Goal: Communication & Community: Share content

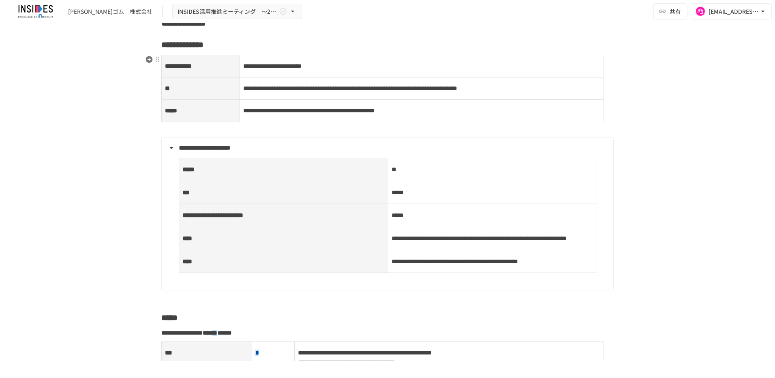
scroll to position [568, 0]
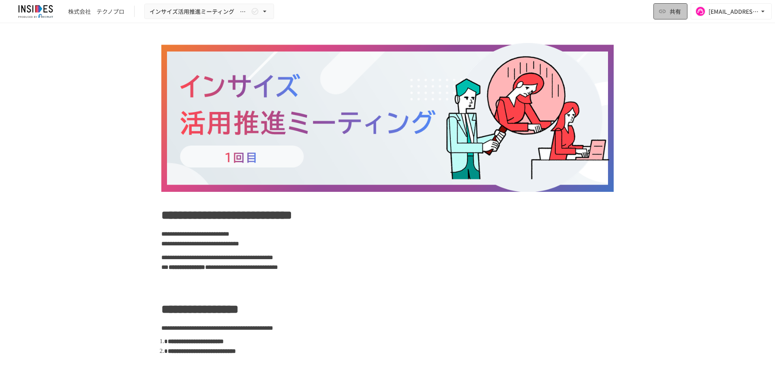
click at [665, 14] on icon "button" at bounding box center [663, 11] width 8 height 8
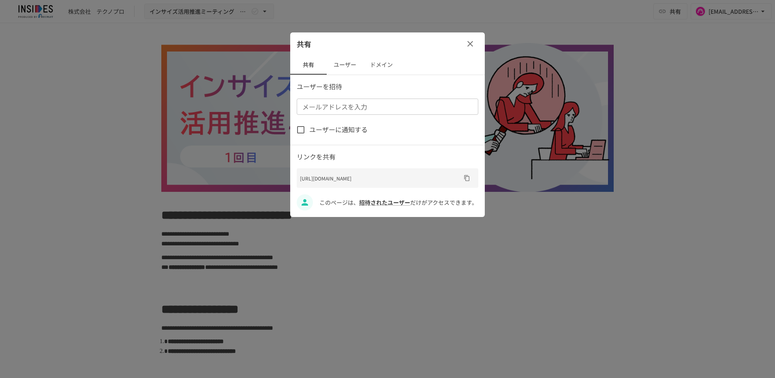
click at [346, 63] on button "ユーザー" at bounding box center [345, 64] width 36 height 19
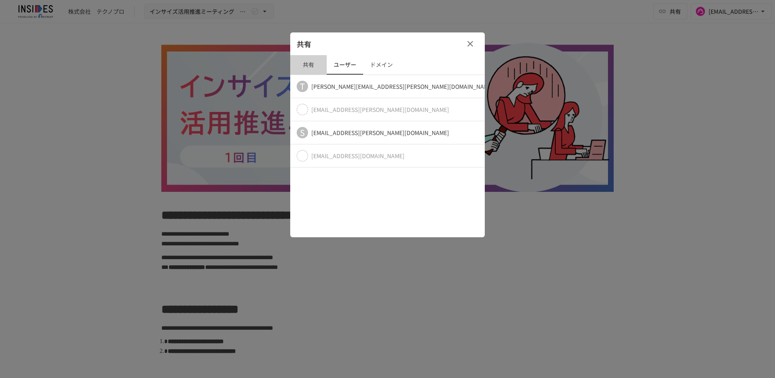
click at [316, 63] on button "共有" at bounding box center [308, 64] width 36 height 19
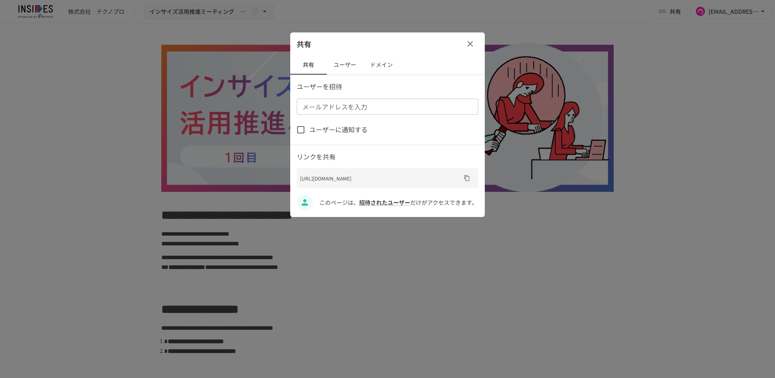
click at [369, 111] on input "メールアドレスを入力" at bounding box center [387, 106] width 176 height 11
paste input "**********"
type input "**********"
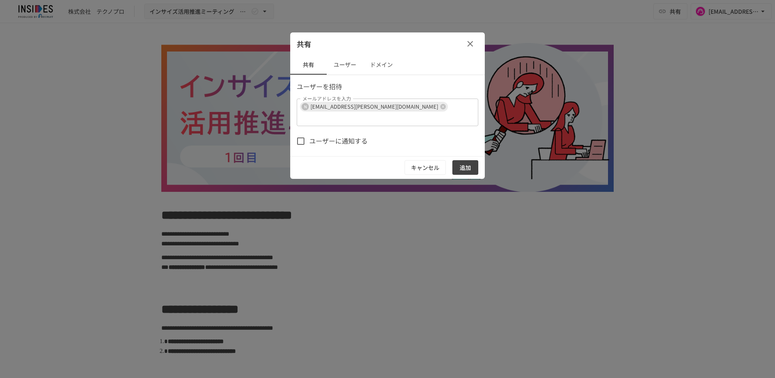
click at [340, 136] on span "ユーザーに通知する" at bounding box center [338, 141] width 58 height 11
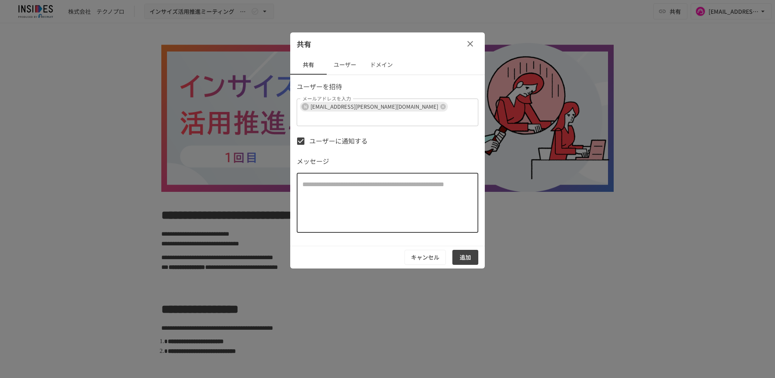
click at [441, 193] on textarea at bounding box center [388, 203] width 170 height 47
click at [382, 180] on textarea at bounding box center [388, 203] width 170 height 47
click at [372, 180] on textarea at bounding box center [388, 203] width 170 height 47
type textarea "**********"
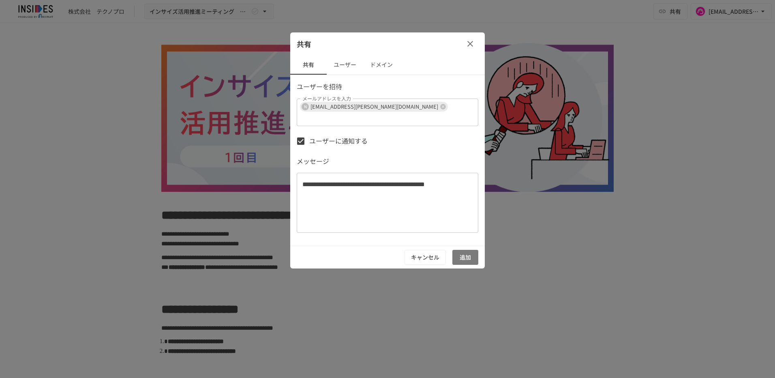
click at [463, 250] on button "追加" at bounding box center [466, 257] width 26 height 15
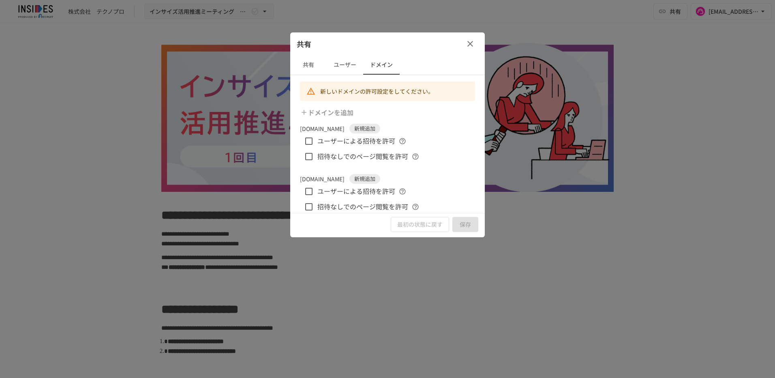
click at [366, 190] on span "ユーザーによる招待を許可" at bounding box center [357, 191] width 78 height 11
click at [364, 139] on span "ユーザーによる招待を許可" at bounding box center [357, 141] width 78 height 11
click at [469, 225] on button "保存" at bounding box center [466, 224] width 26 height 15
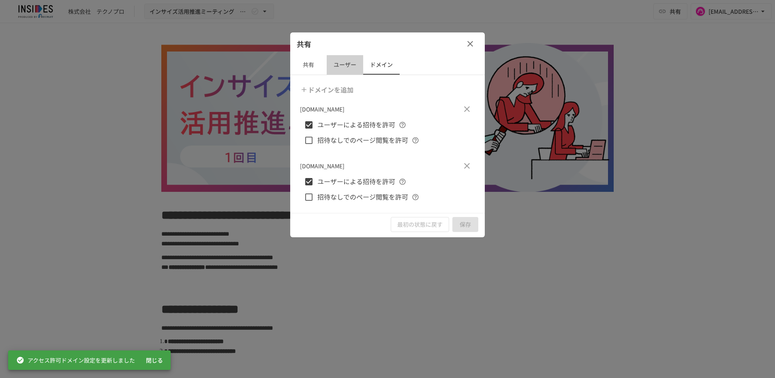
click at [341, 64] on button "ユーザー" at bounding box center [345, 64] width 36 height 19
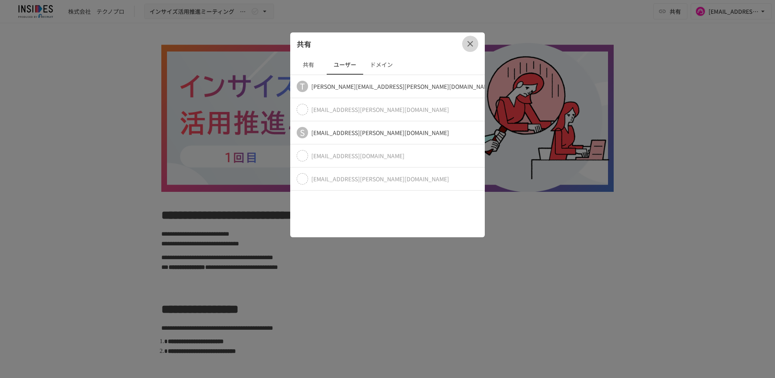
click at [470, 44] on icon "button" at bounding box center [471, 44] width 6 height 6
